Goal: Task Accomplishment & Management: Use online tool/utility

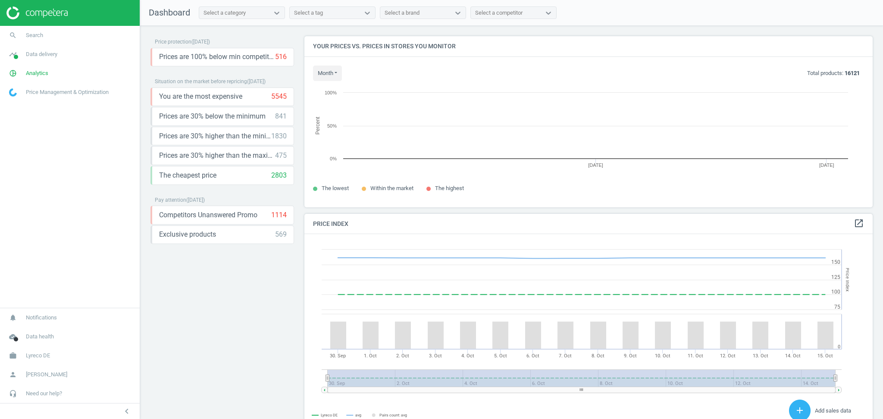
scroll to position [188, 577]
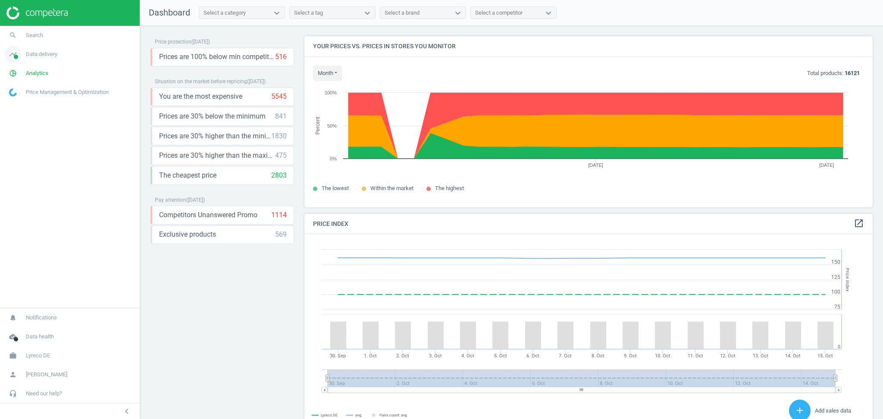
click at [42, 53] on span "Data delivery" at bounding box center [41, 54] width 31 height 8
click at [28, 97] on link "Matches" at bounding box center [70, 98] width 140 height 13
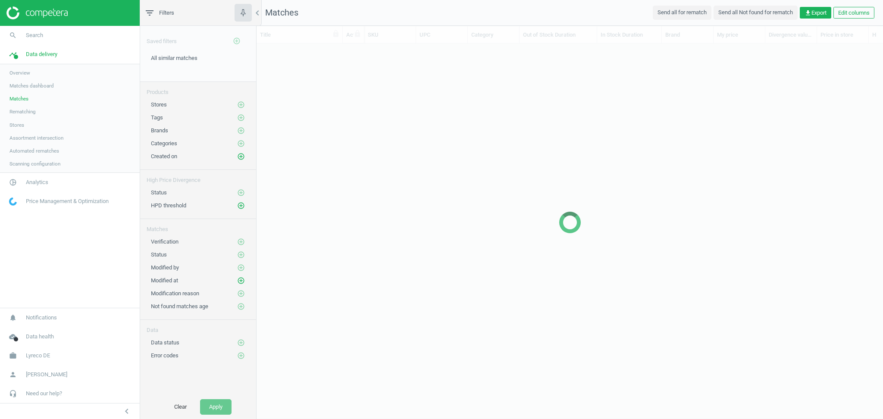
scroll to position [9, 9]
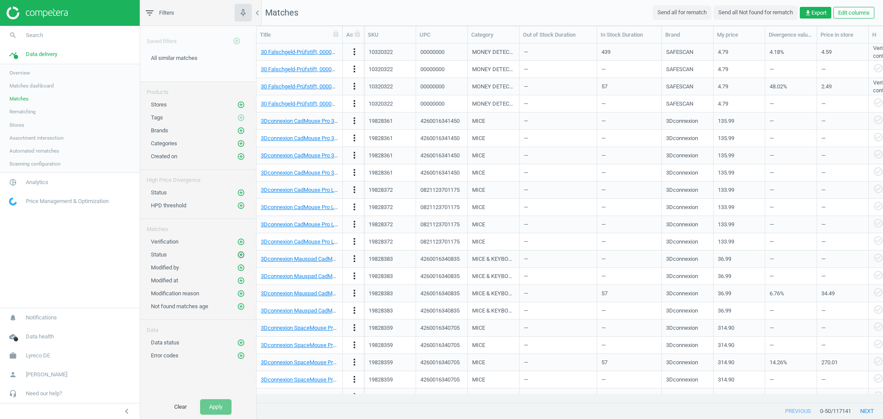
click at [242, 256] on icon "add_circle_outline" at bounding box center [241, 255] width 8 height 8
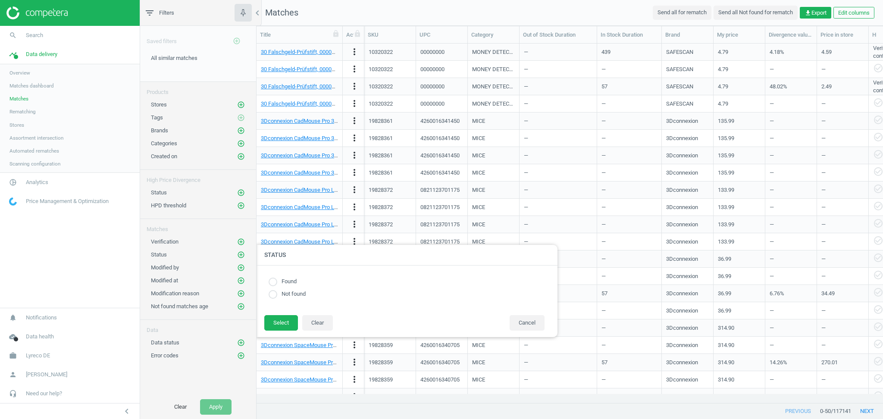
click at [276, 280] on input "radio" at bounding box center [272, 282] width 9 height 9
radio input "true"
click at [278, 331] on button "Select" at bounding box center [281, 323] width 34 height 16
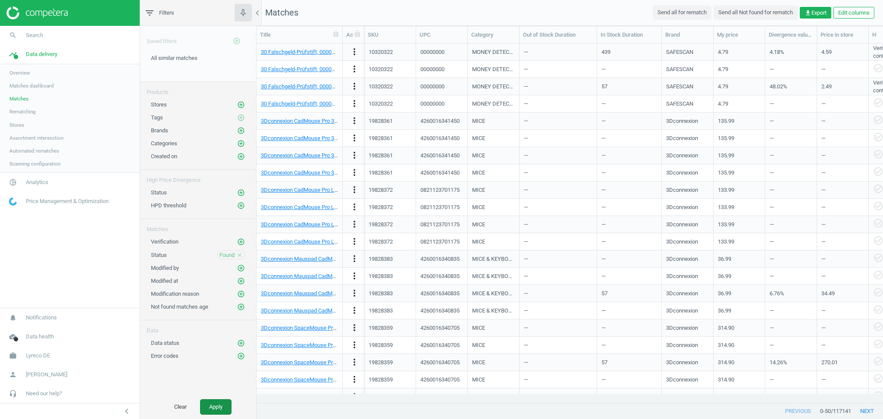
click at [217, 407] on button "Apply" at bounding box center [215, 407] width 31 height 16
